Goal: Task Accomplishment & Management: Use online tool/utility

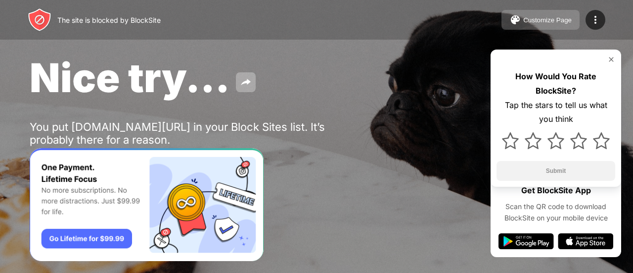
click at [534, 20] on div "Customize Page" at bounding box center [547, 19] width 48 height 7
